Goal: Information Seeking & Learning: Learn about a topic

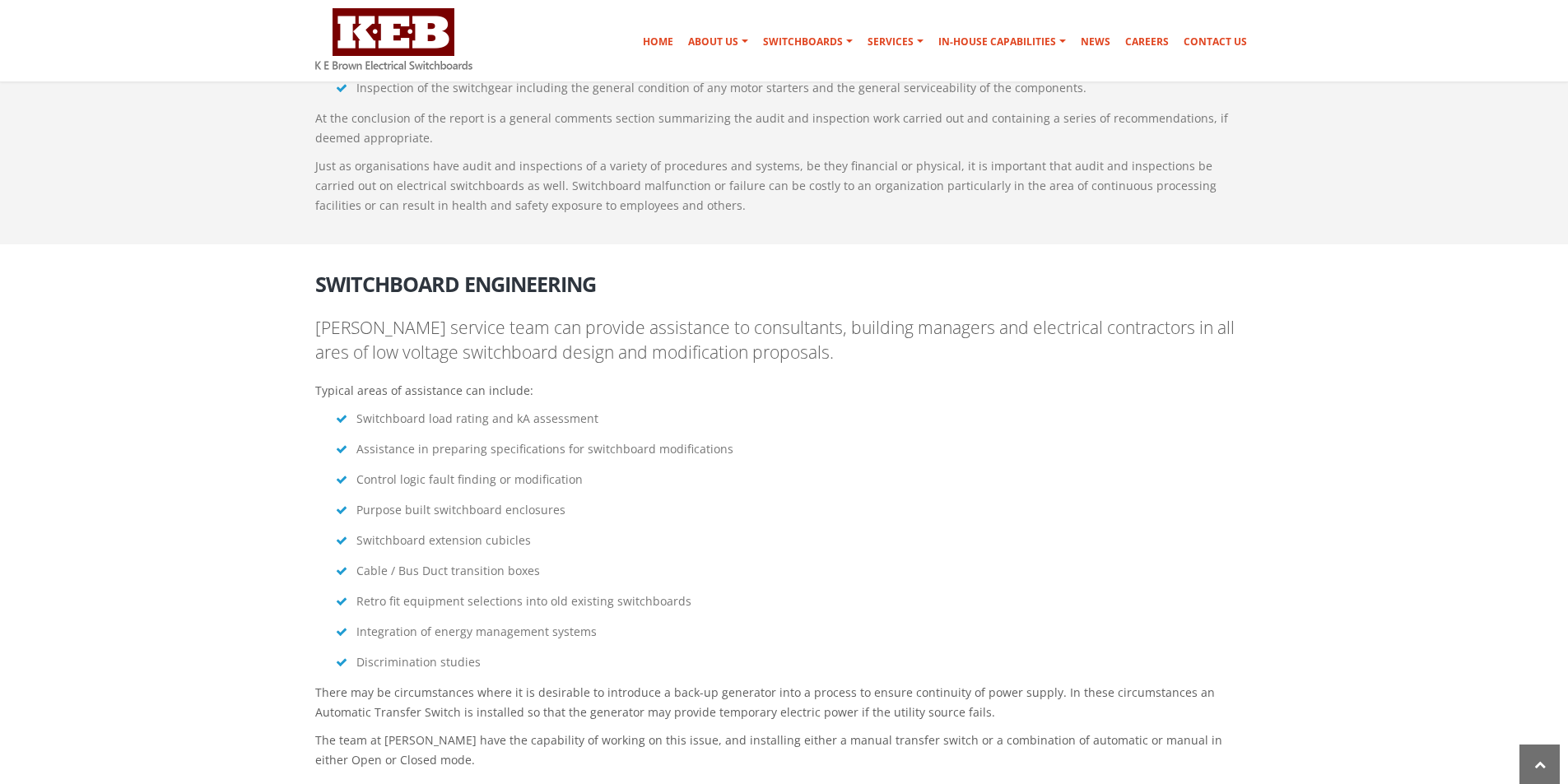
scroll to position [2578, 0]
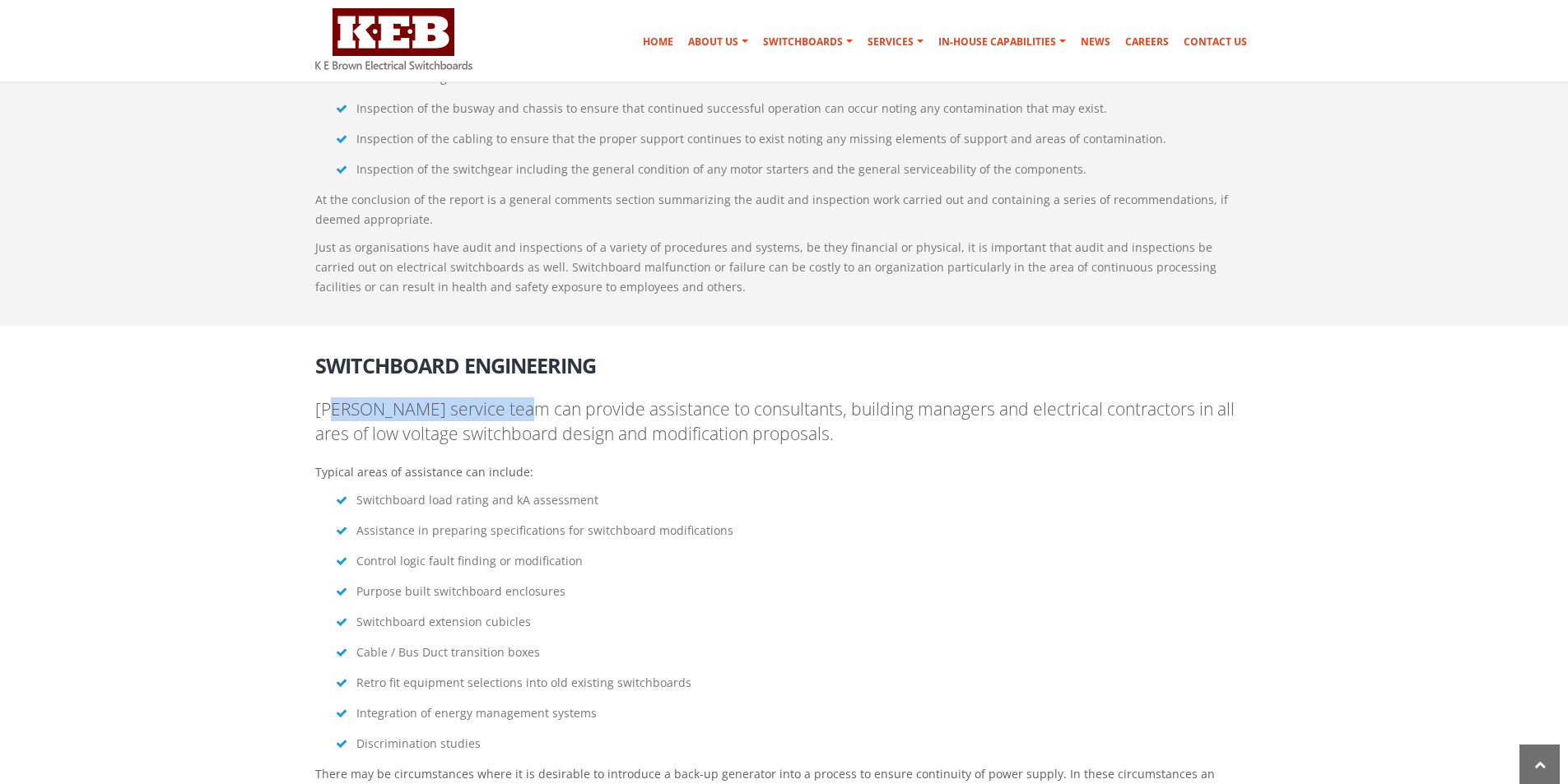
drag, startPoint x: 333, startPoint y: 325, endPoint x: 668, endPoint y: 330, distance: 335.0
click at [514, 397] on p "[PERSON_NAME] service team can provide assistance to consultants, building mana…" at bounding box center [784, 421] width 938 height 49
drag, startPoint x: 306, startPoint y: 359, endPoint x: 577, endPoint y: 354, distance: 271.0
click at [577, 354] on div "Switchboard Engineering [PERSON_NAME] service team can provide assistance to co…" at bounding box center [784, 600] width 963 height 517
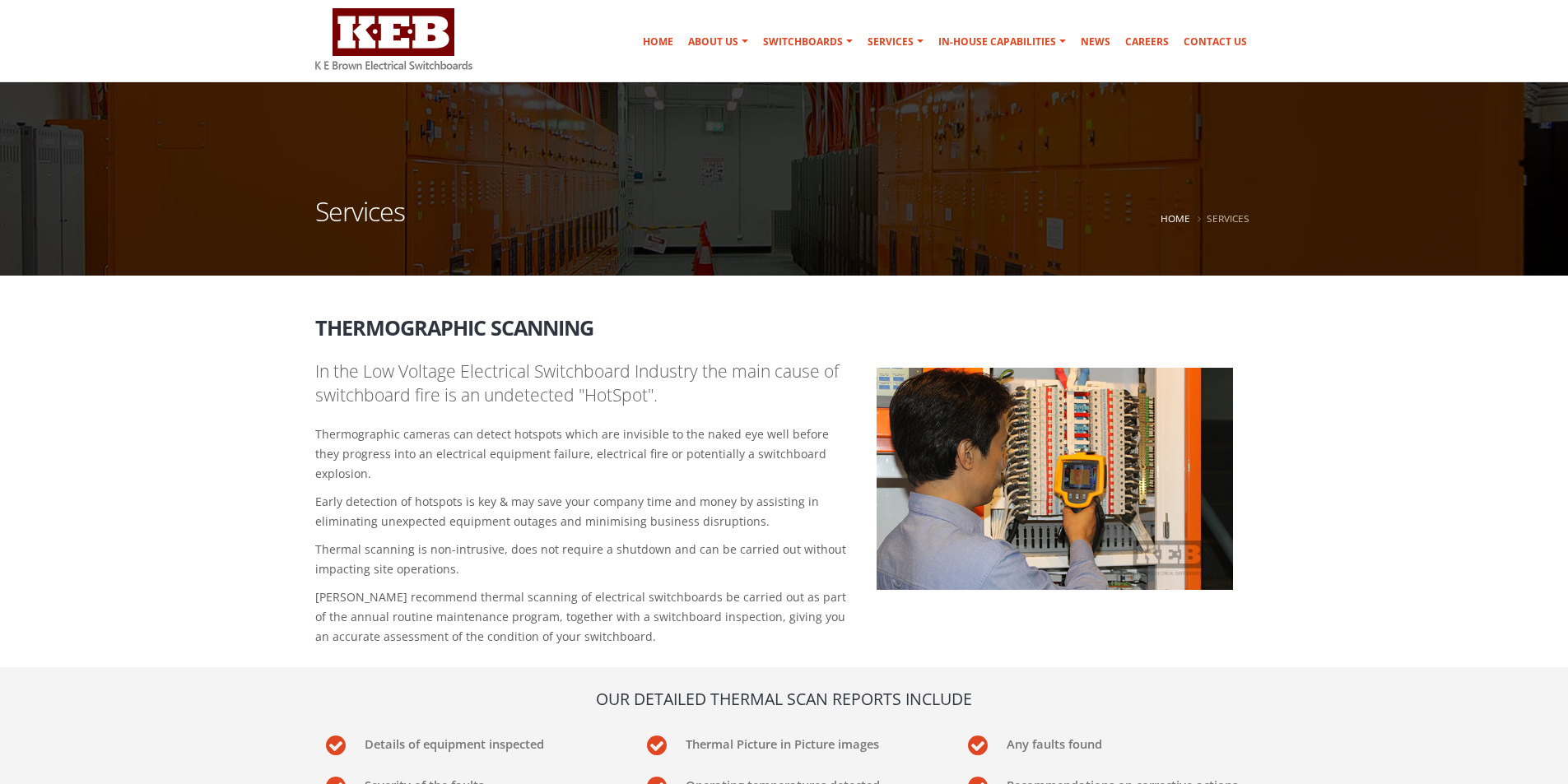
scroll to position [82, 0]
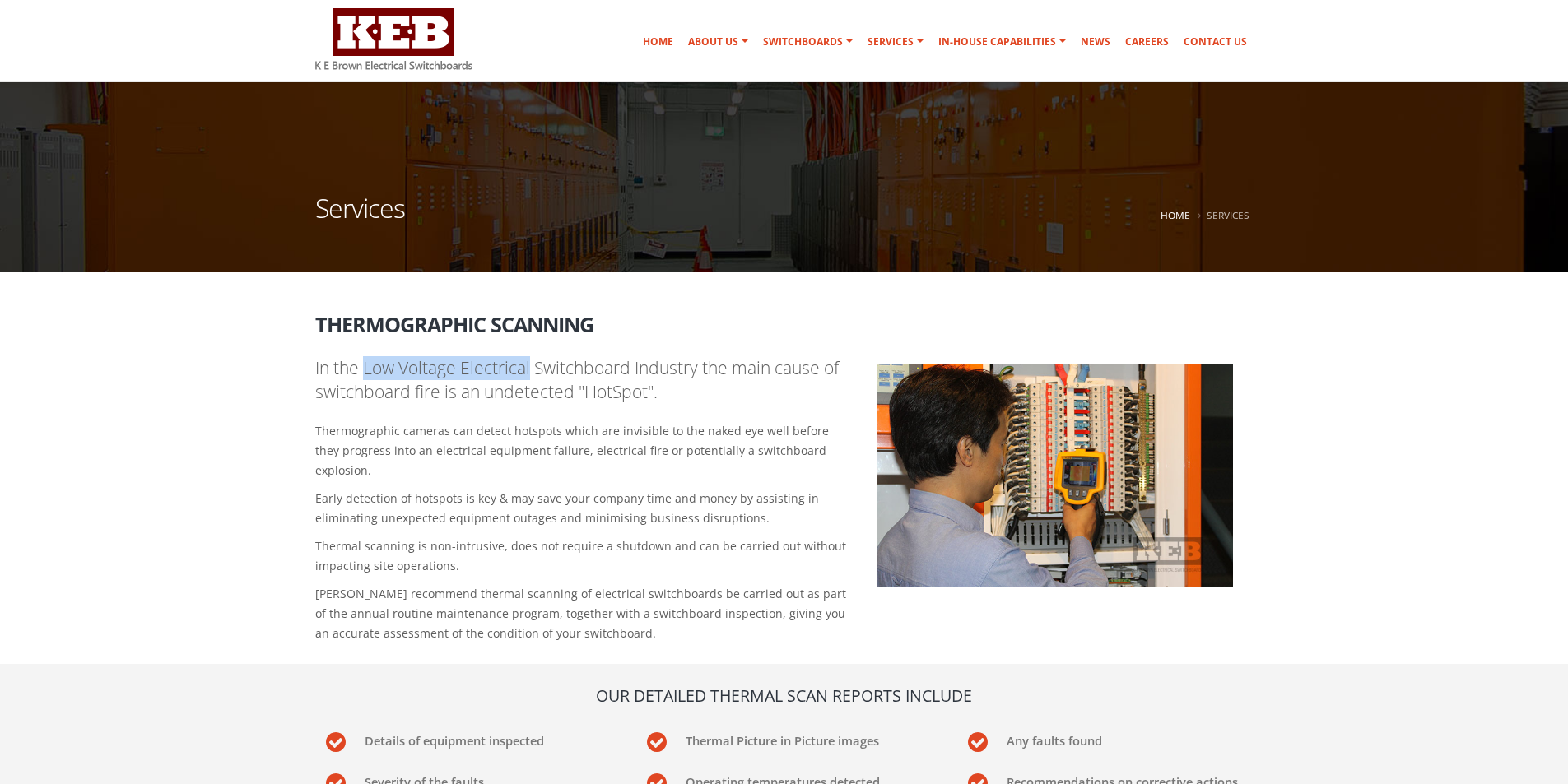
drag, startPoint x: 365, startPoint y: 372, endPoint x: 524, endPoint y: 372, distance: 159.0
click at [525, 372] on p "In the Low Voltage Electrical Switchboard Industry the main cause of switchboar…" at bounding box center [584, 380] width 537 height 49
click at [342, 376] on p "In the Low Voltage Electrical Switchboard Industry the main cause of switchboar…" at bounding box center [584, 380] width 537 height 49
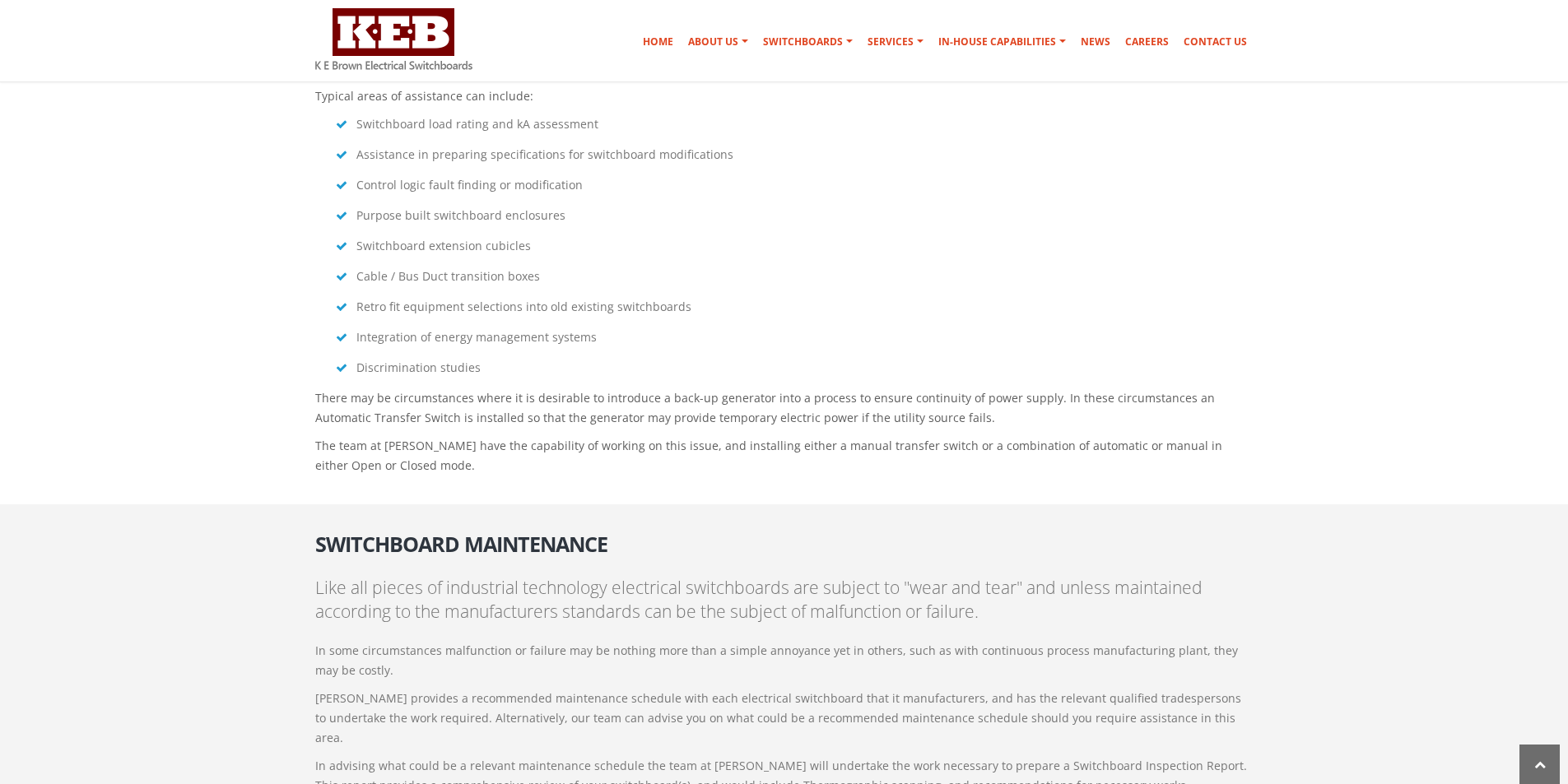
scroll to position [5176, 0]
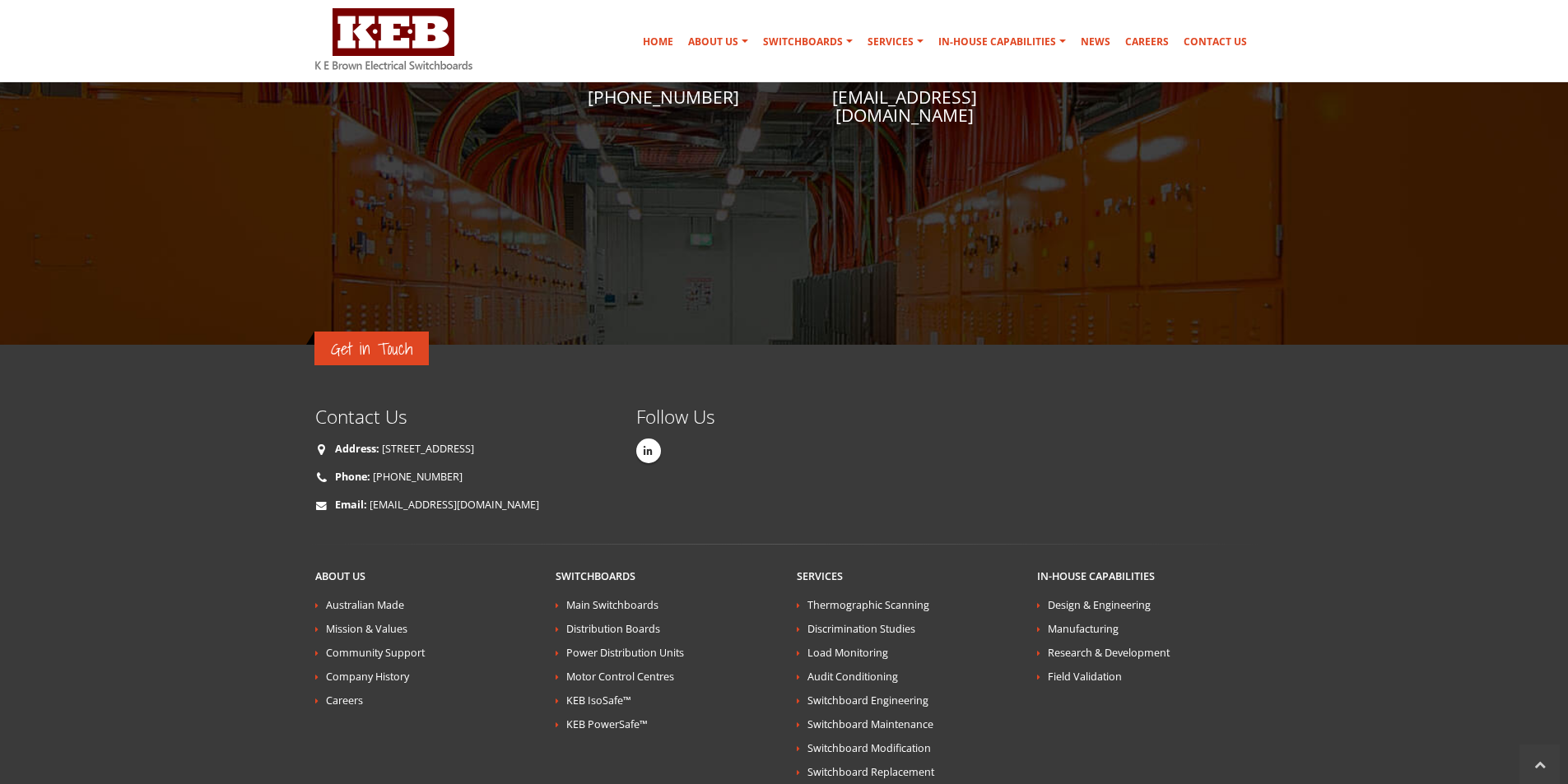
drag, startPoint x: 439, startPoint y: 723, endPoint x: 566, endPoint y: 723, distance: 127.0
copy p "[PERSON_NAME] Manufacturing"
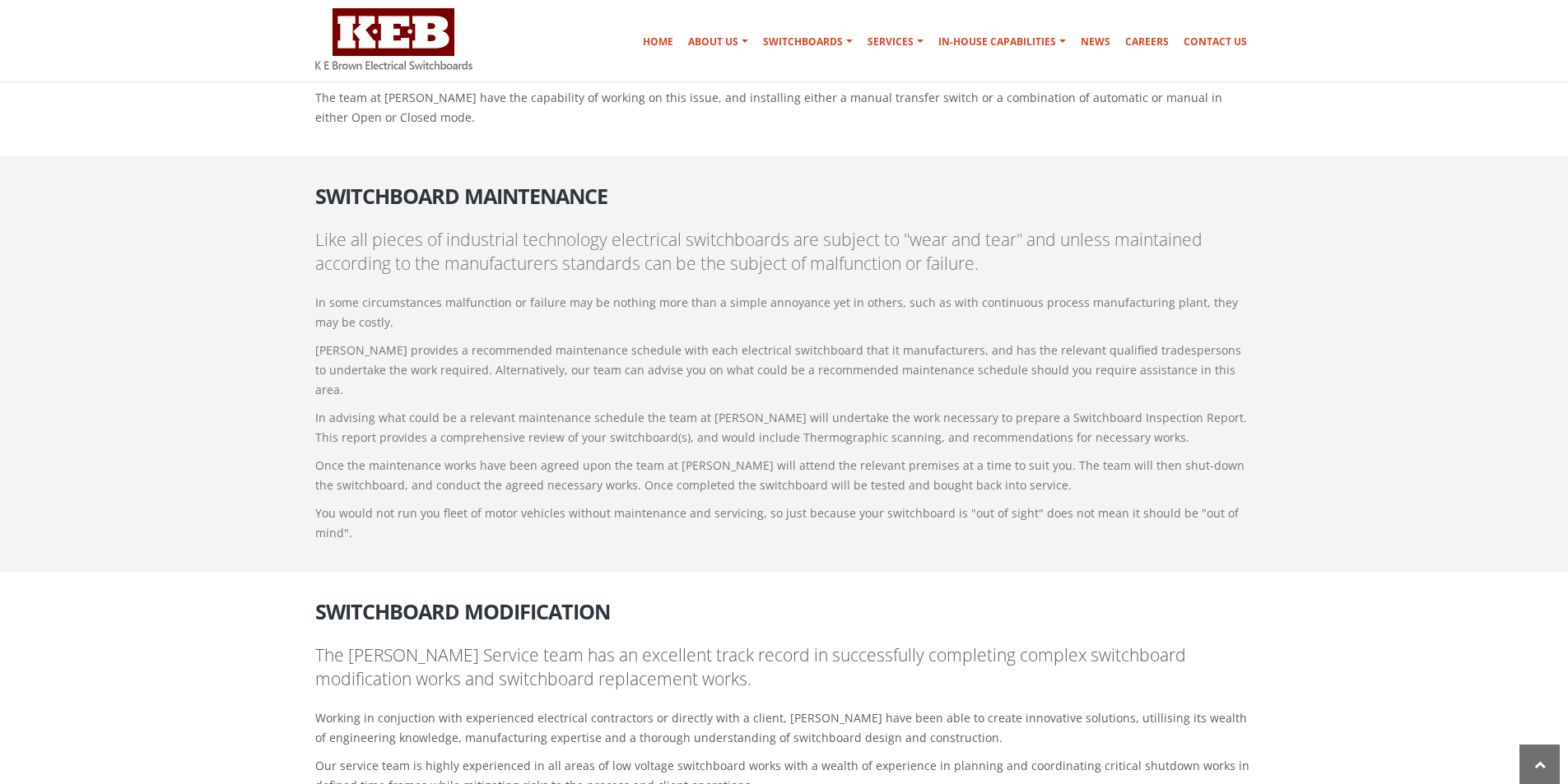
scroll to position [3146, 0]
